Goal: Task Accomplishment & Management: Use online tool/utility

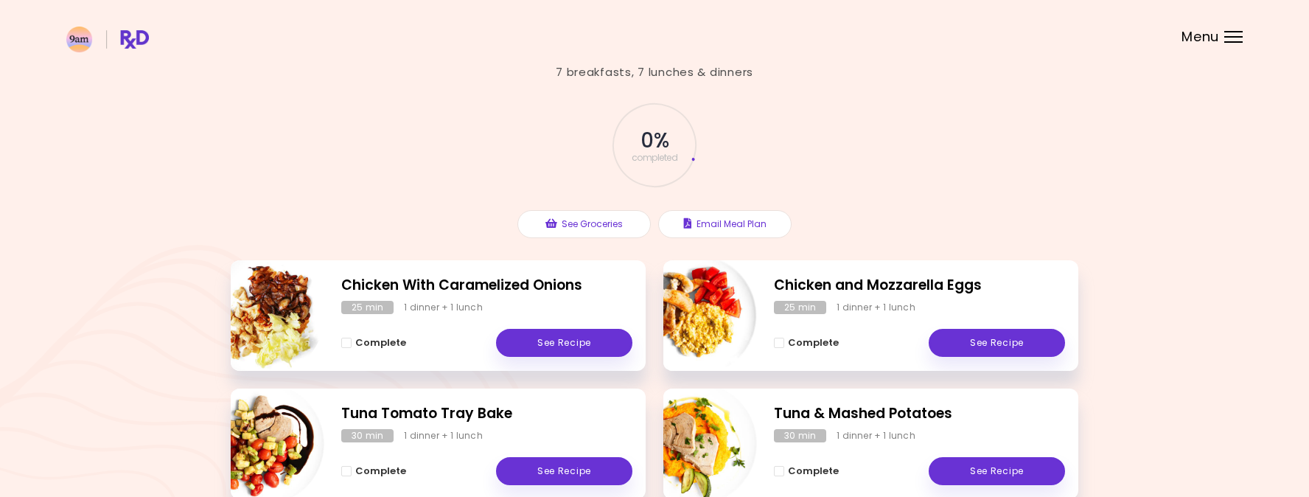
scroll to position [55, 0]
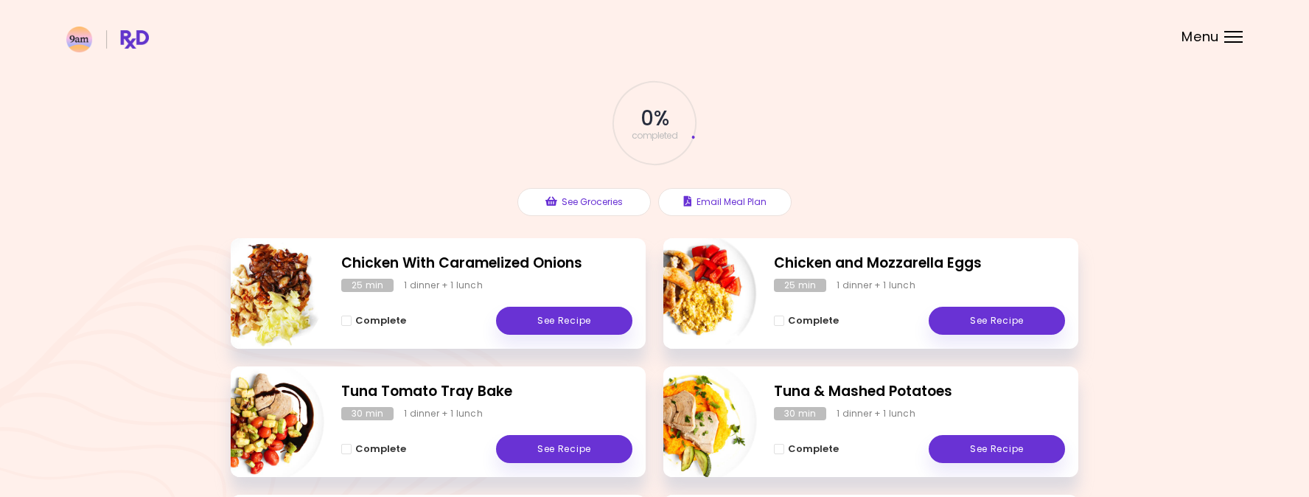
click at [1235, 37] on div at bounding box center [1233, 36] width 18 height 1
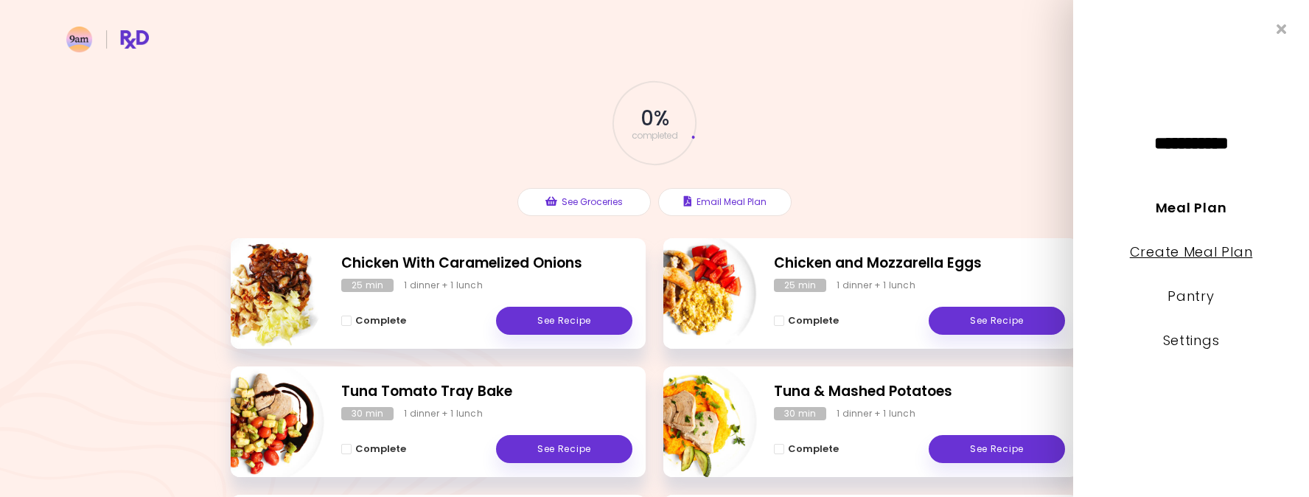
click at [1184, 253] on link "Create Meal Plan" at bounding box center [1190, 251] width 123 height 18
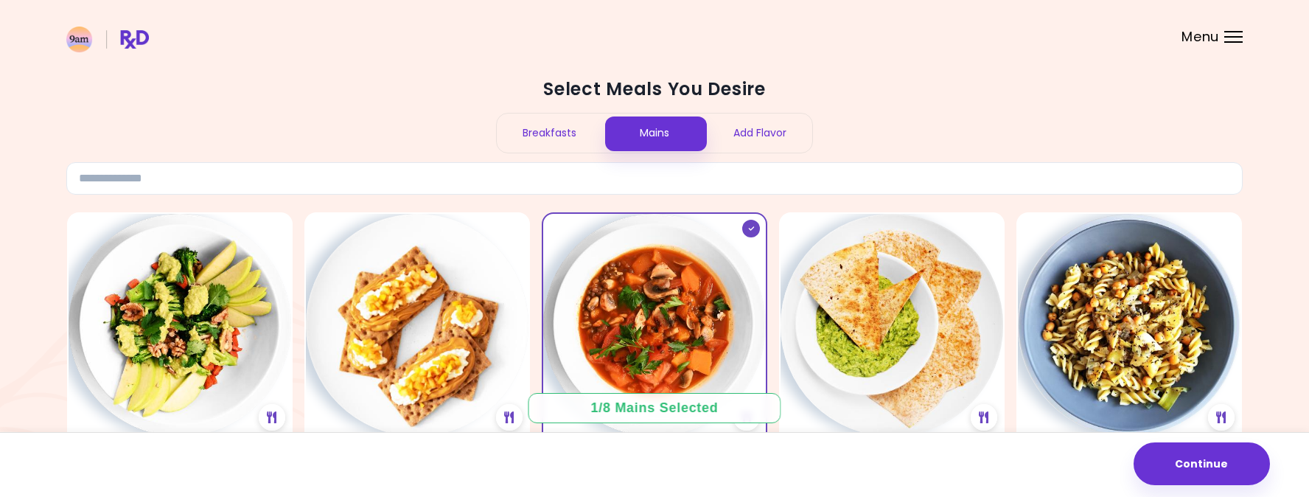
click at [776, 137] on div "Add Flavor" at bounding box center [759, 132] width 105 height 39
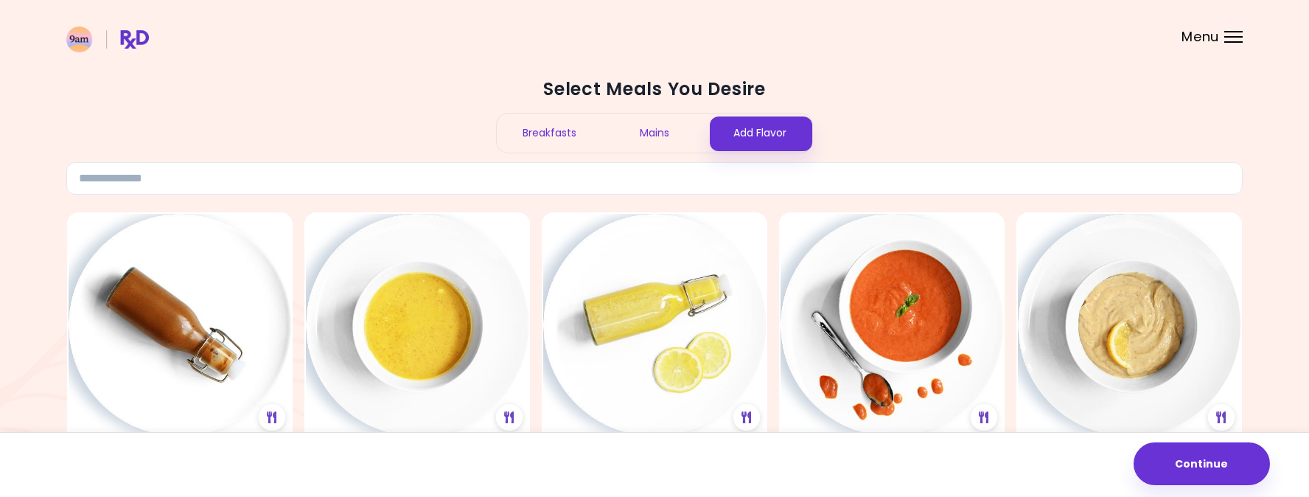
click at [631, 123] on div "Mains" at bounding box center [654, 132] width 105 height 39
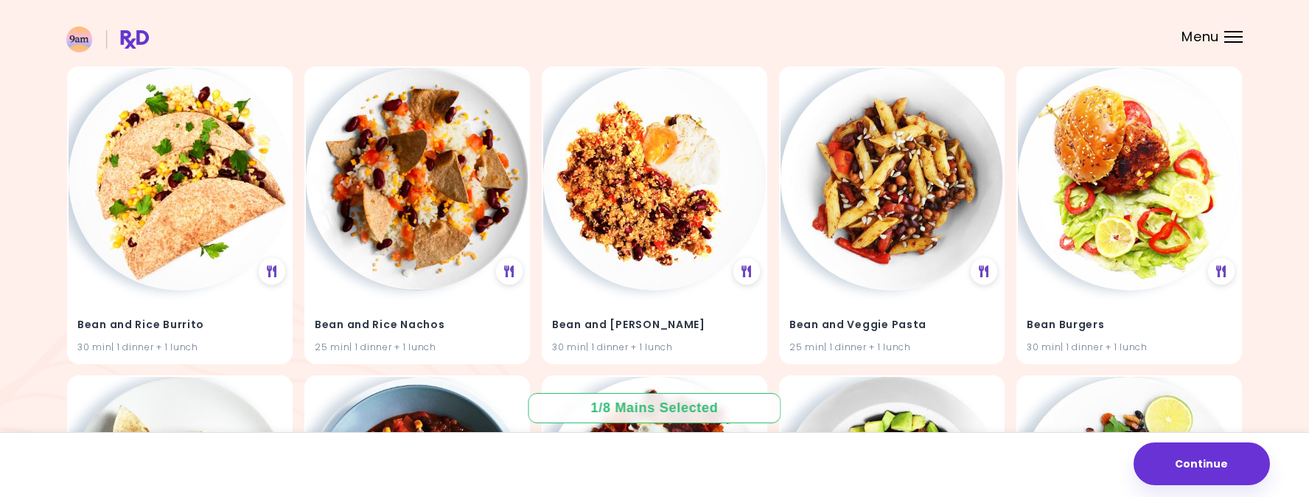
scroll to position [5122, 0]
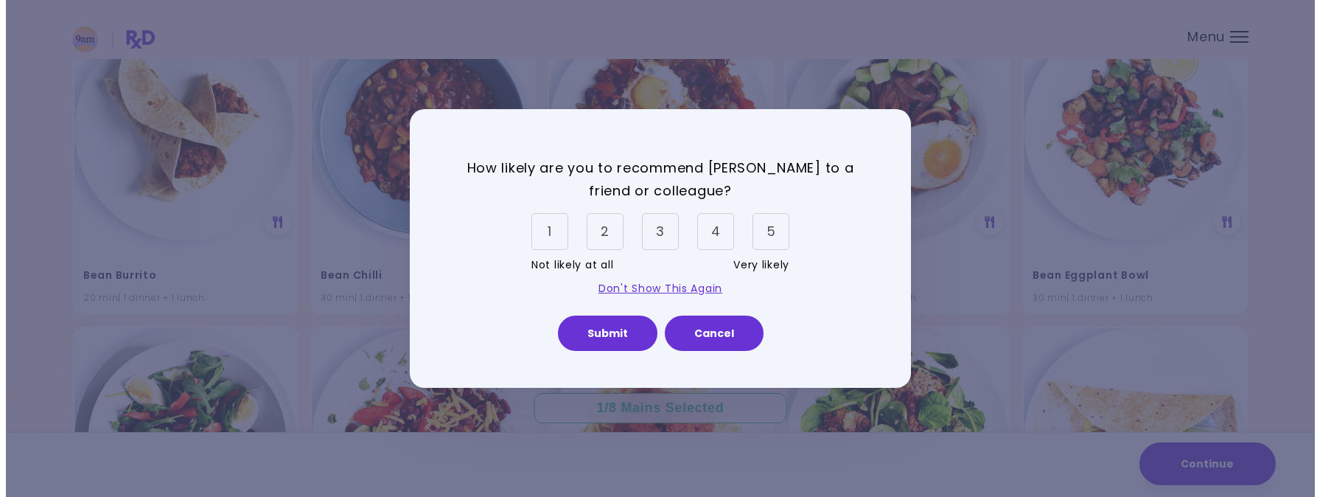
scroll to position [5491, 0]
